Goal: Transaction & Acquisition: Obtain resource

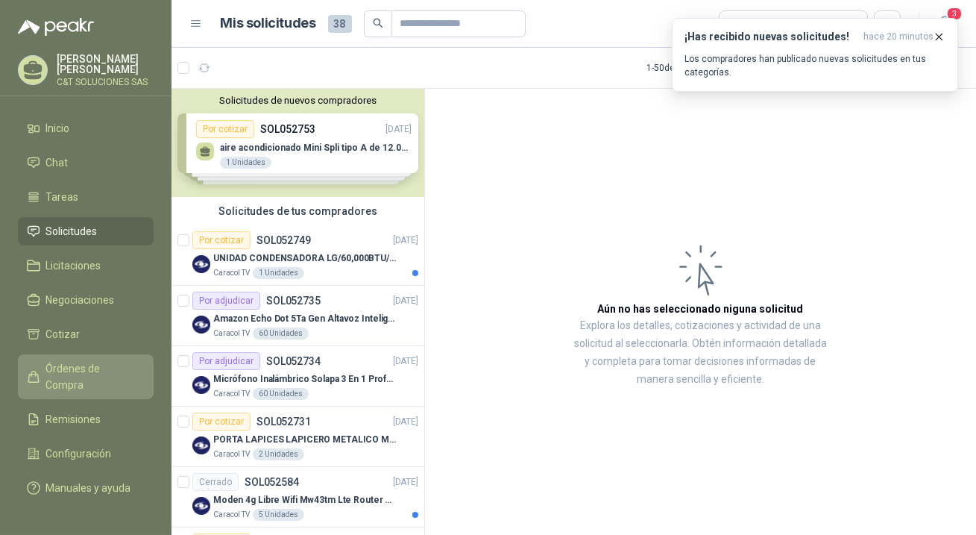
click at [89, 364] on span "Órdenes de Compra" at bounding box center [92, 376] width 93 height 33
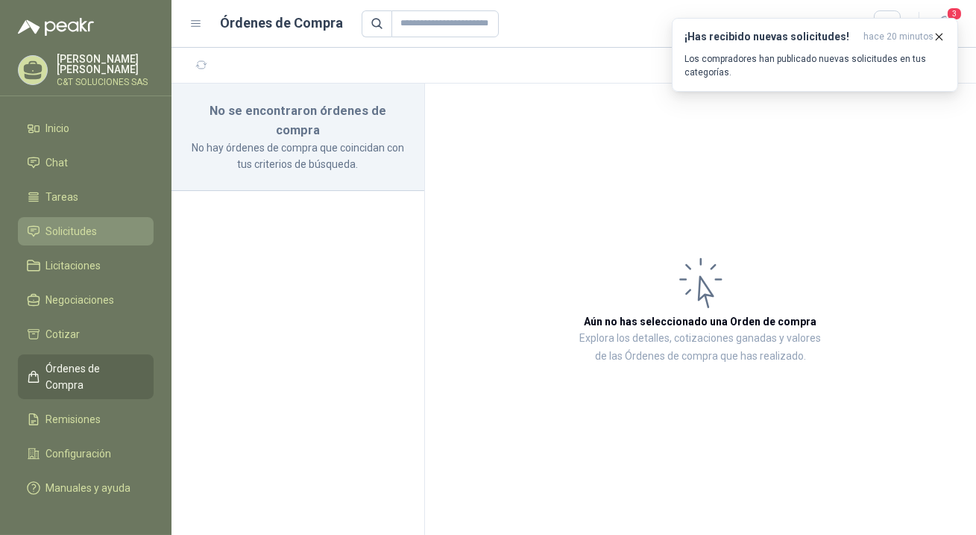
click at [63, 228] on span "Solicitudes" at bounding box center [71, 231] width 51 height 16
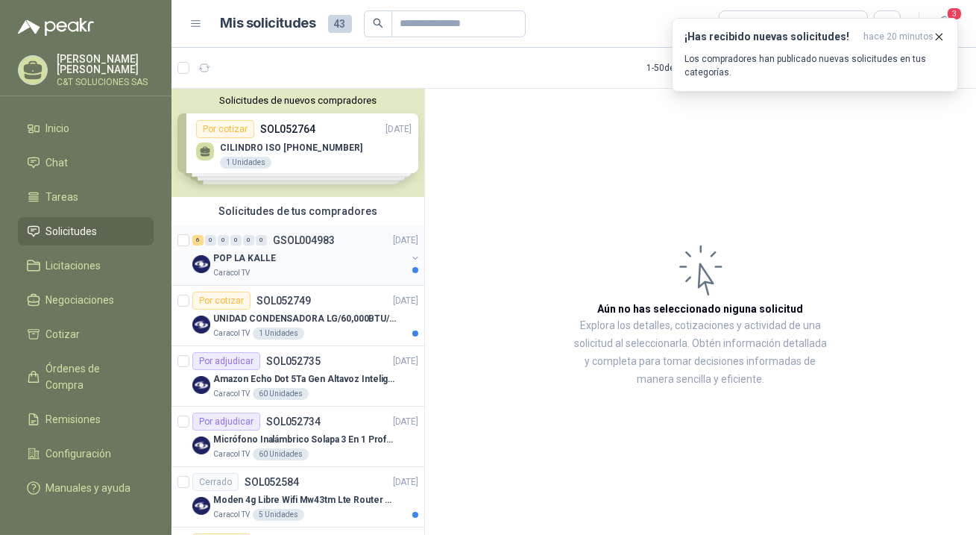
click at [240, 254] on p "POP LA KALLE" at bounding box center [244, 258] width 63 height 14
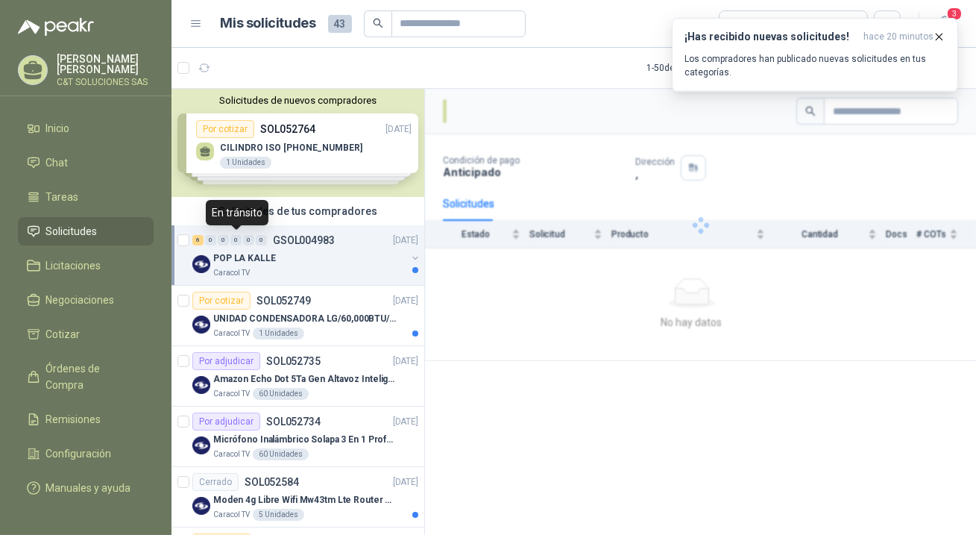
click at [231, 239] on div "0" at bounding box center [235, 240] width 11 height 10
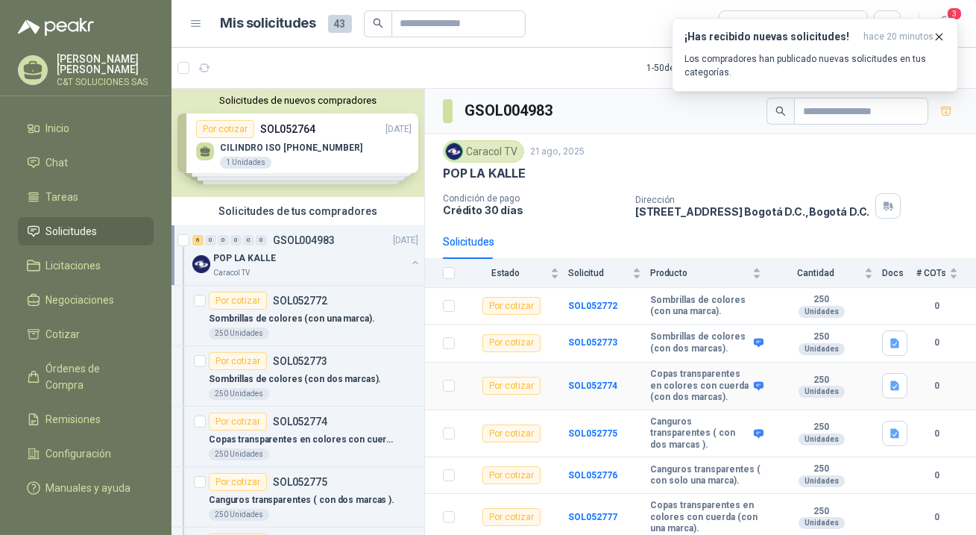
scroll to position [33, 0]
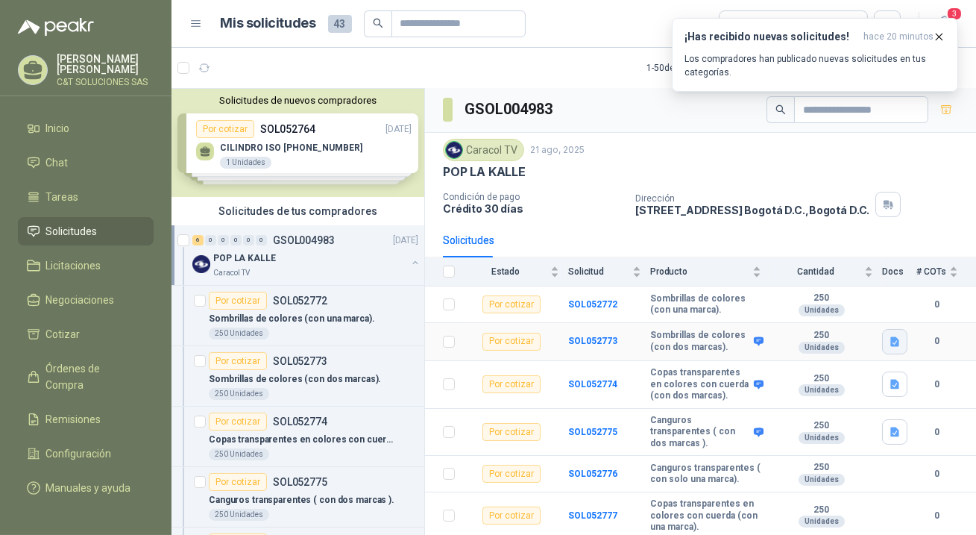
click at [889, 336] on icon "button" at bounding box center [895, 342] width 13 height 13
click at [890, 380] on icon "button" at bounding box center [894, 385] width 9 height 10
click at [889, 426] on icon "button" at bounding box center [895, 432] width 13 height 13
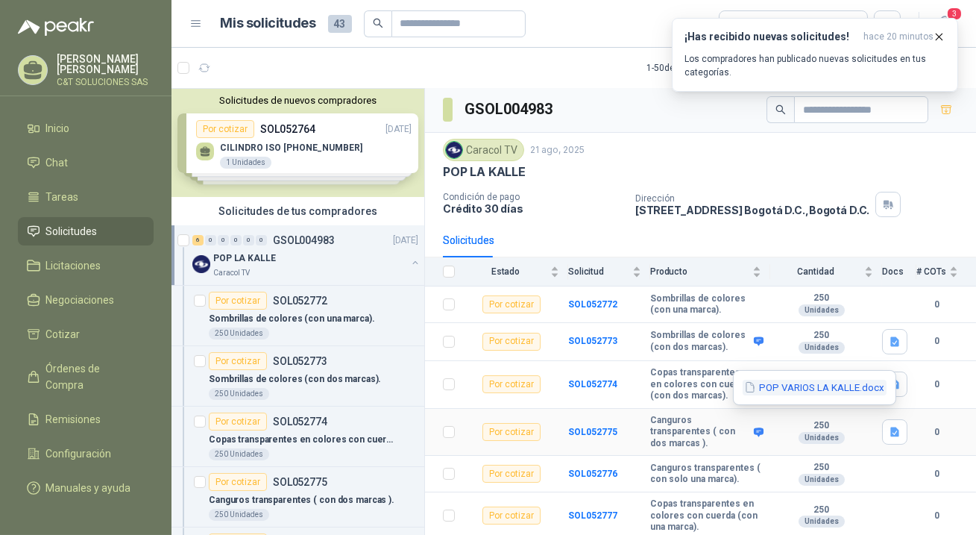
click at [847, 388] on button "POP VARIOS LA KALLE.docx" at bounding box center [815, 388] width 144 height 16
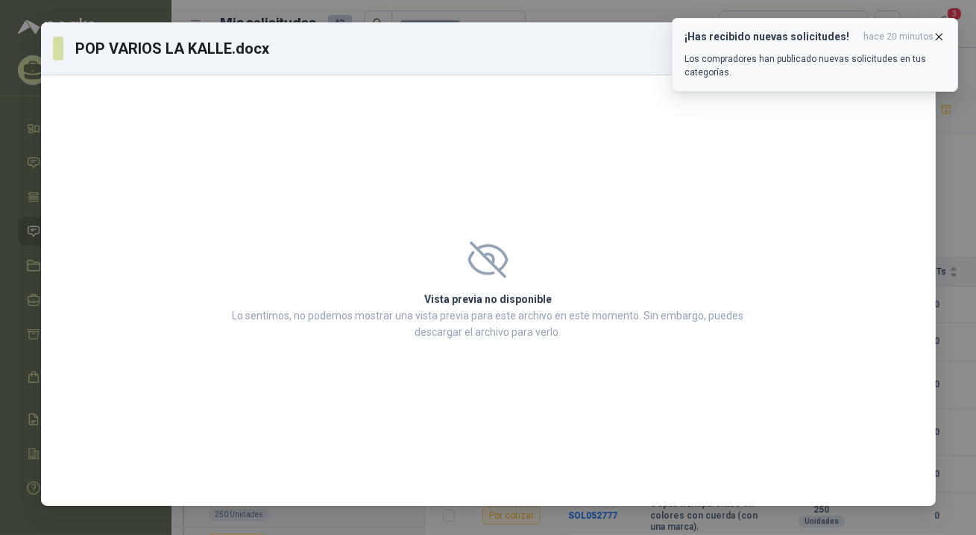
click at [805, 47] on div "¡Has recibido nuevas solicitudes! hace 20 minutos Los compradores han publicado…" at bounding box center [814, 55] width 261 height 48
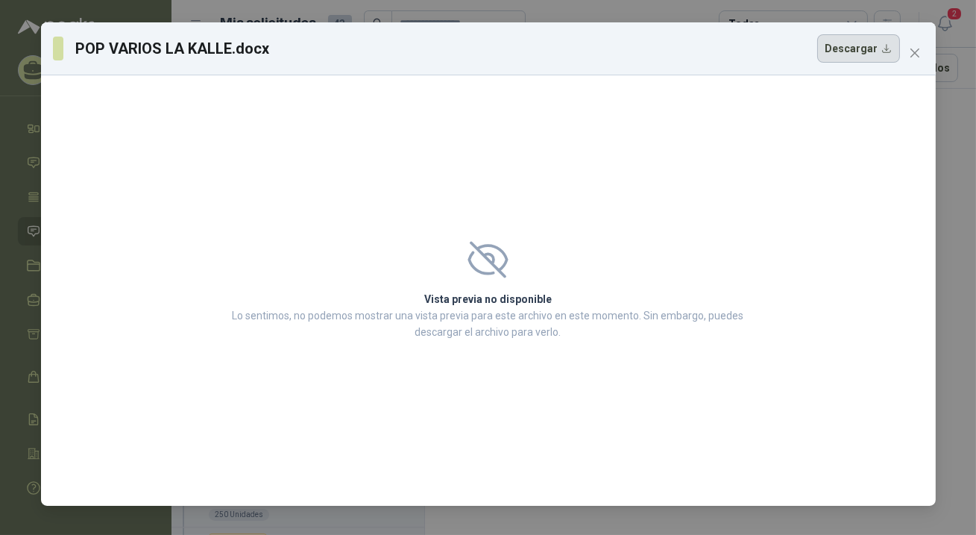
click at [865, 57] on button "Descargar" at bounding box center [858, 48] width 83 height 28
click at [917, 51] on icon "close" at bounding box center [915, 53] width 12 height 12
